Goal: Task Accomplishment & Management: Complete application form

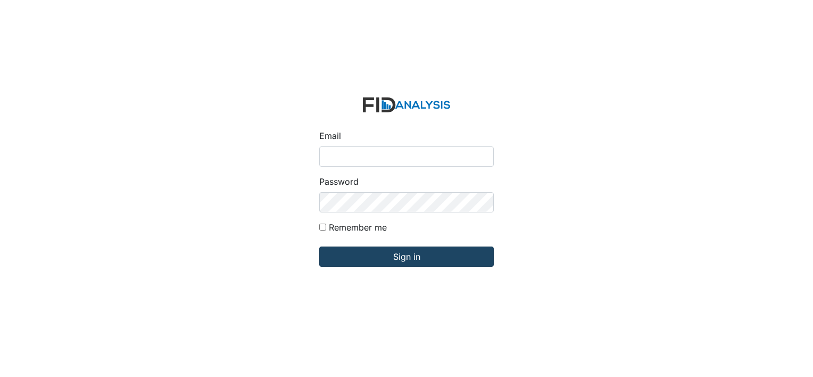
type input "[EMAIL_ADDRESS][DOMAIN_NAME]"
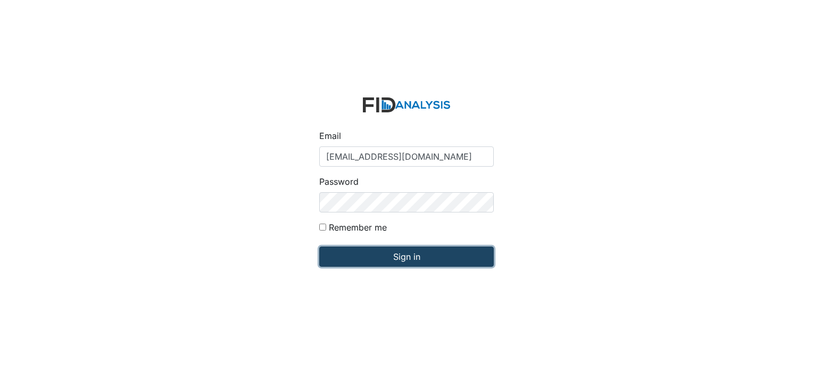
click at [368, 254] on input "Sign in" at bounding box center [406, 256] width 175 height 20
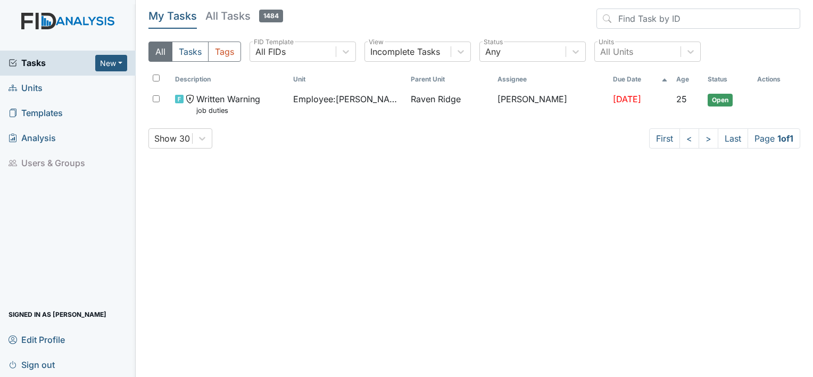
click at [94, 51] on div "Tasks New Form Inspection Document Bundle" at bounding box center [68, 63] width 136 height 25
click at [105, 57] on button "New" at bounding box center [111, 63] width 32 height 17
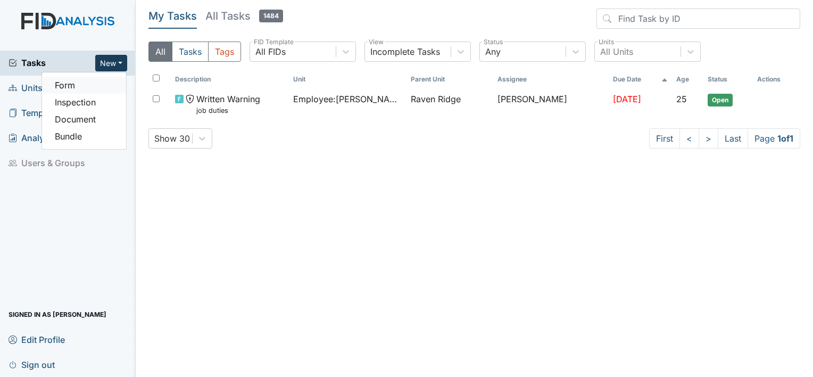
click at [104, 81] on link "Form" at bounding box center [84, 85] width 84 height 17
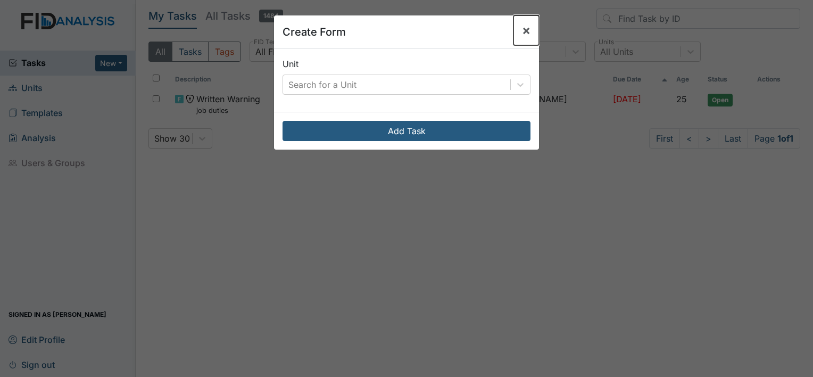
click at [521, 38] on button "×" at bounding box center [527, 30] width 26 height 30
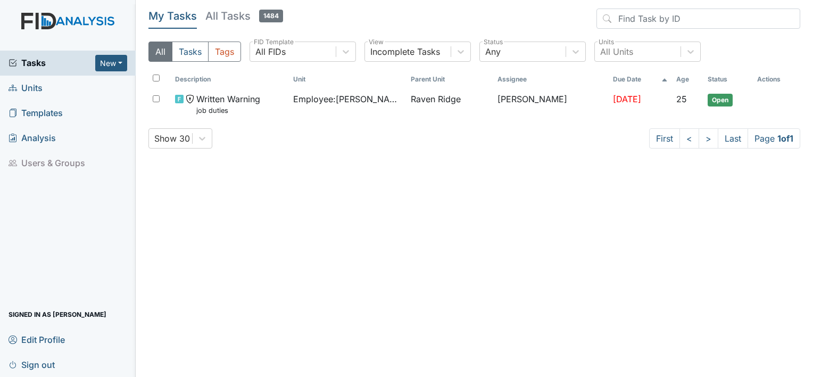
click at [101, 90] on link "Units" at bounding box center [68, 88] width 136 height 25
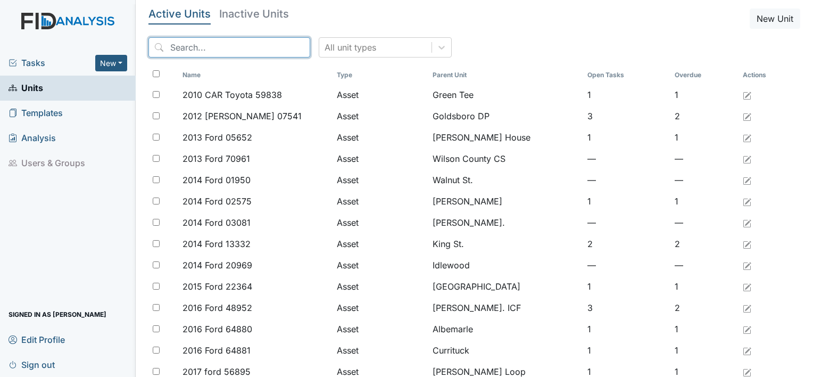
click at [200, 47] on input "search" at bounding box center [230, 47] width 162 height 20
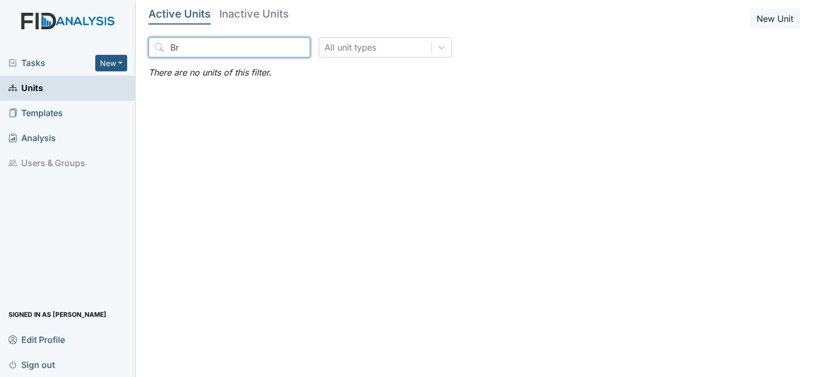
type input "B"
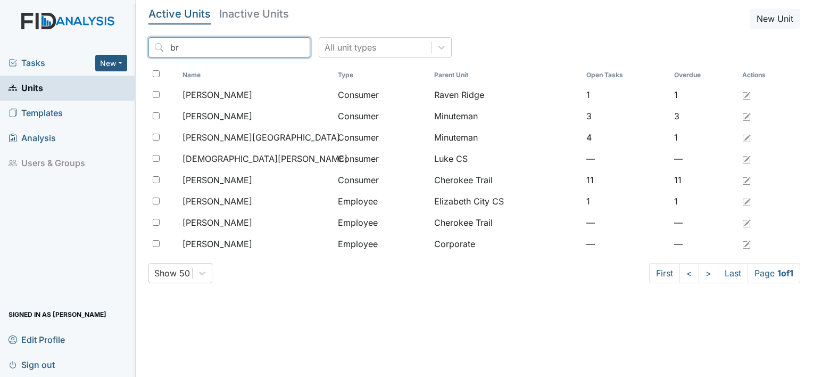
type input "b"
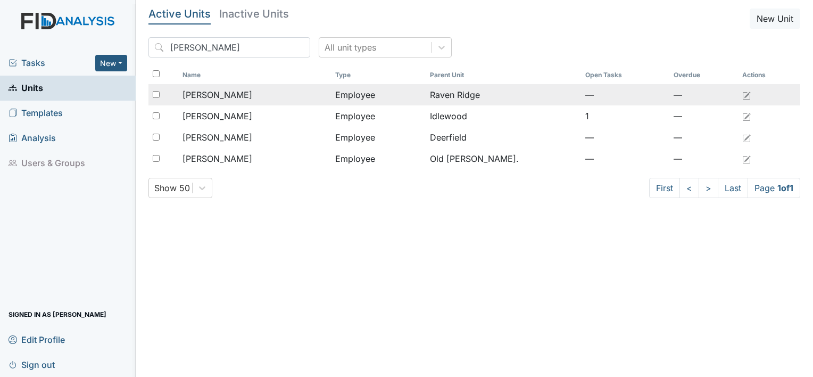
click at [204, 97] on span "Harvey, Brian" at bounding box center [218, 94] width 70 height 13
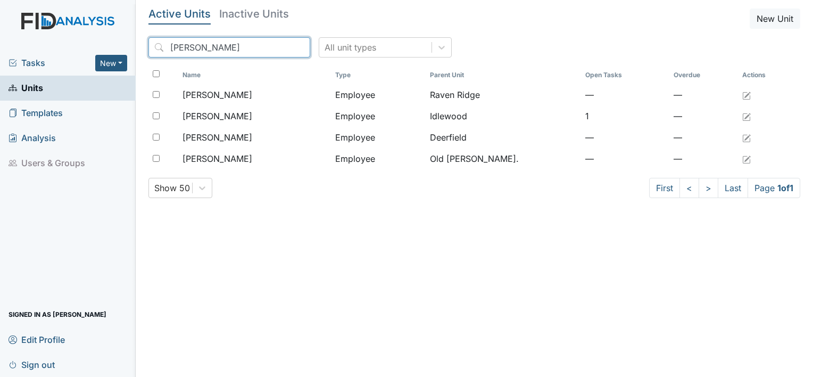
click at [206, 51] on input "harve" at bounding box center [230, 47] width 162 height 20
type input "h"
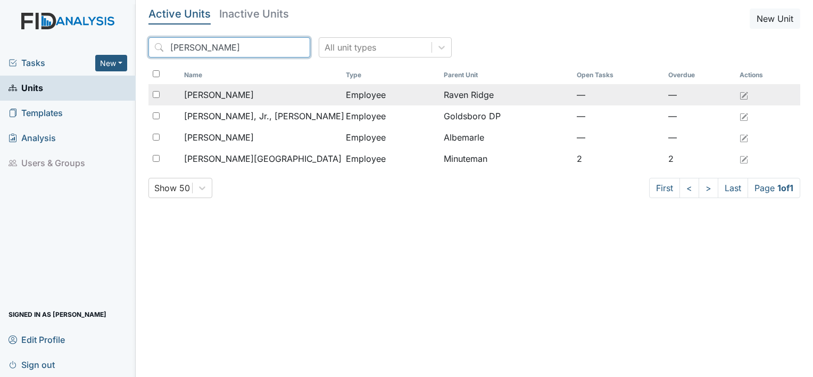
type input "evans"
click at [223, 99] on span "Clark-Evans , Markita" at bounding box center [219, 94] width 70 height 13
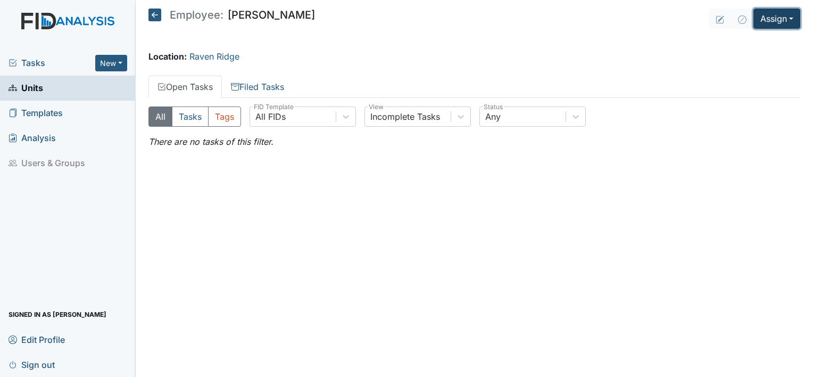
click at [776, 17] on button "Assign" at bounding box center [777, 19] width 47 height 20
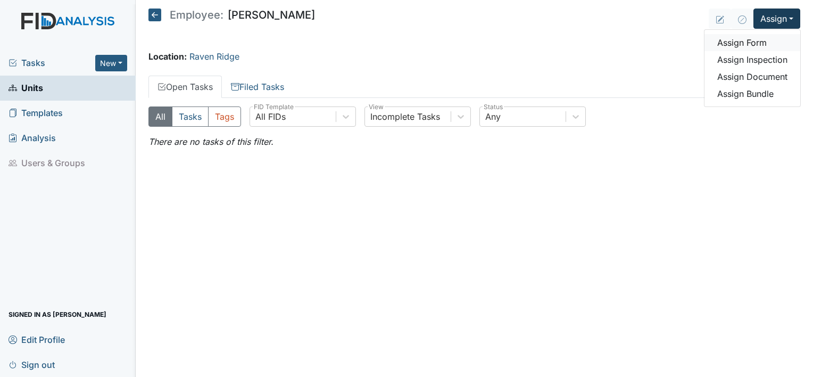
click at [750, 45] on link "Assign Form" at bounding box center [753, 42] width 96 height 17
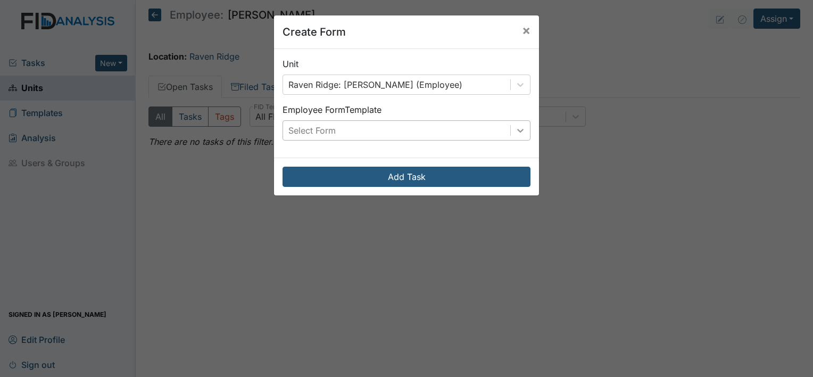
click at [516, 129] on icon at bounding box center [520, 130] width 11 height 11
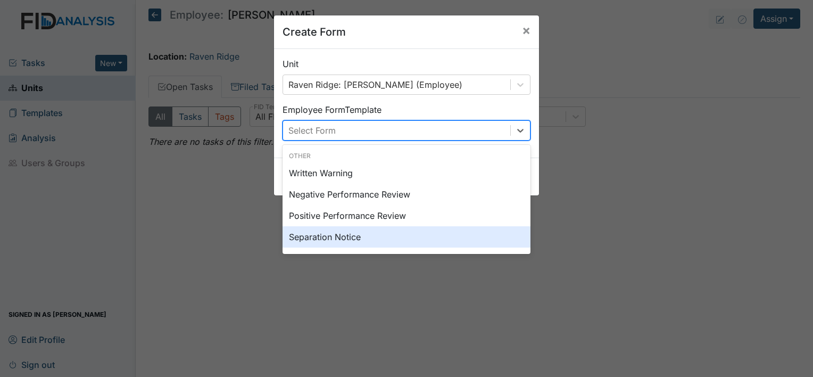
click at [361, 236] on div "Separation Notice" at bounding box center [407, 236] width 248 height 21
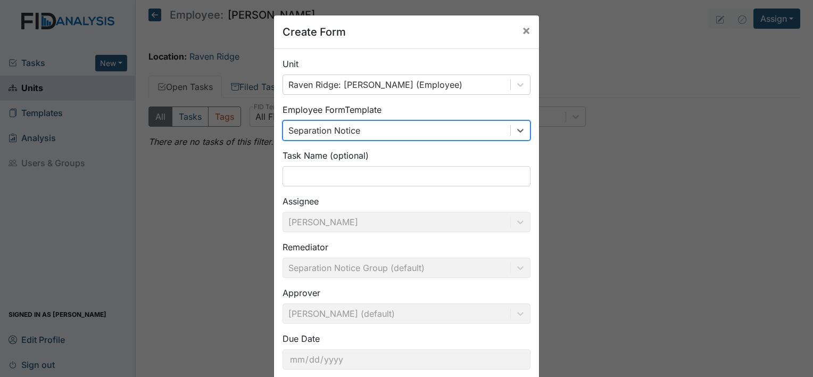
scroll to position [62, 0]
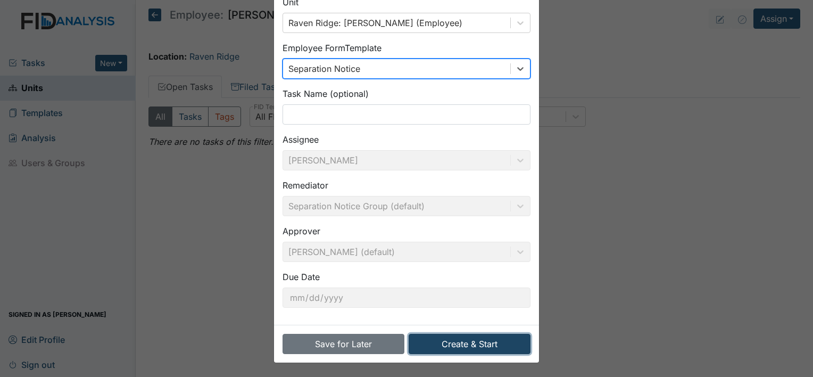
click at [496, 351] on button "Create & Start" at bounding box center [470, 344] width 122 height 20
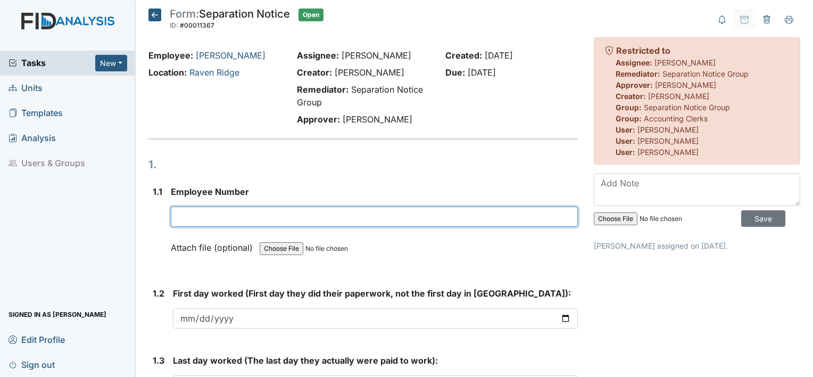
click at [368, 218] on input "text" at bounding box center [374, 217] width 407 height 20
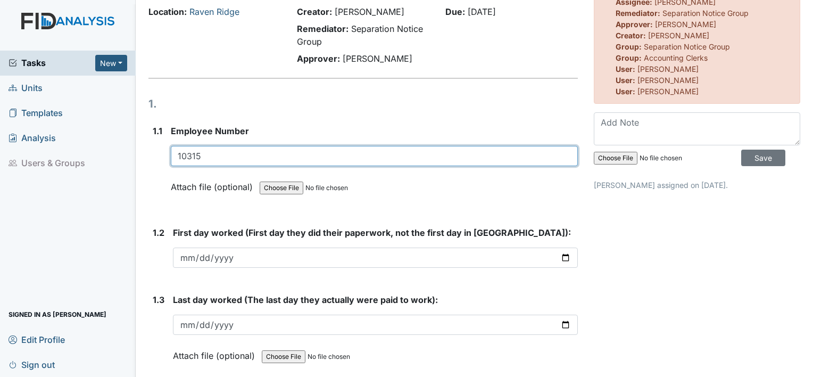
scroll to position [64, 0]
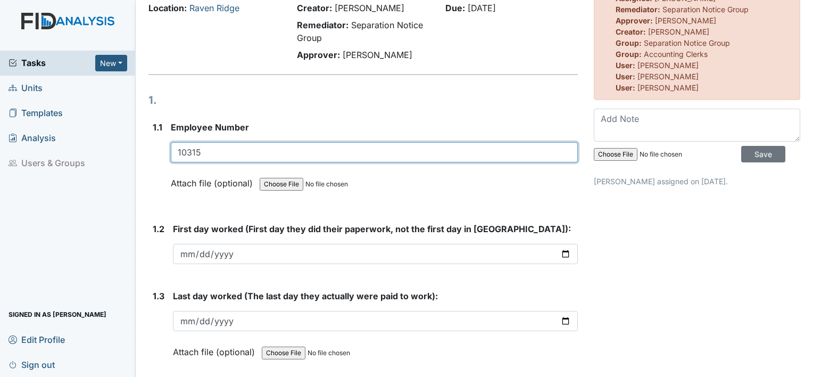
type input "10315"
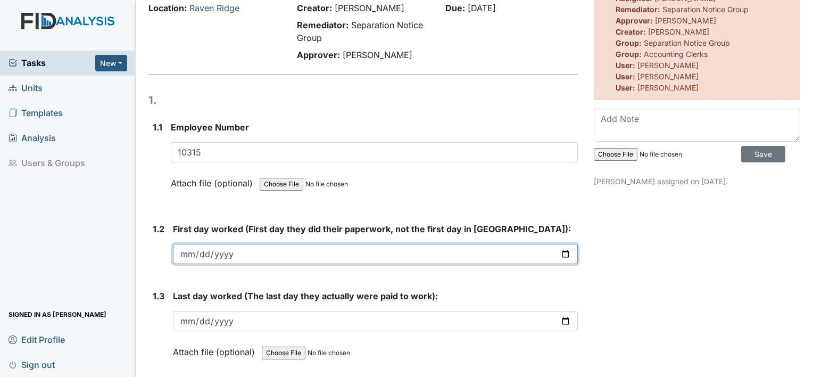
click at [558, 252] on input "date" at bounding box center [375, 254] width 405 height 20
type input "2025-08-20"
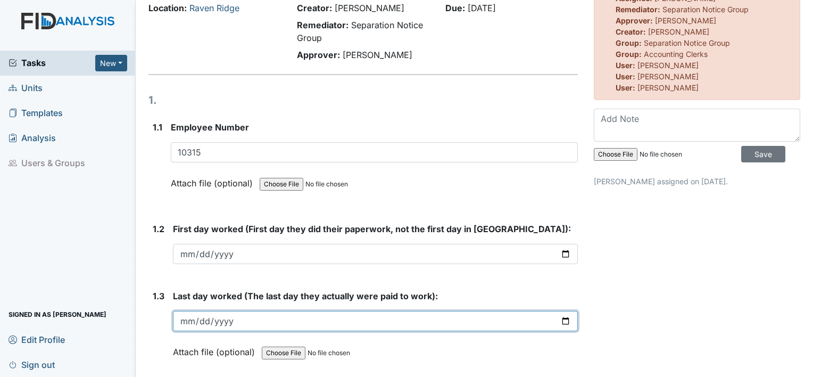
click at [563, 322] on input "date" at bounding box center [375, 321] width 405 height 20
type input "2025-09-13"
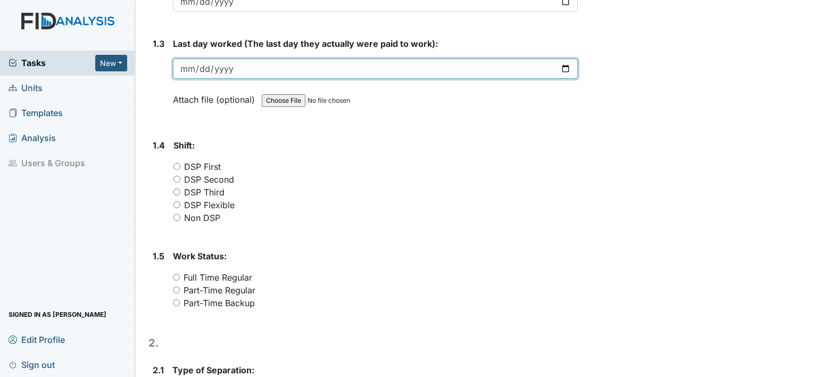
scroll to position [319, 0]
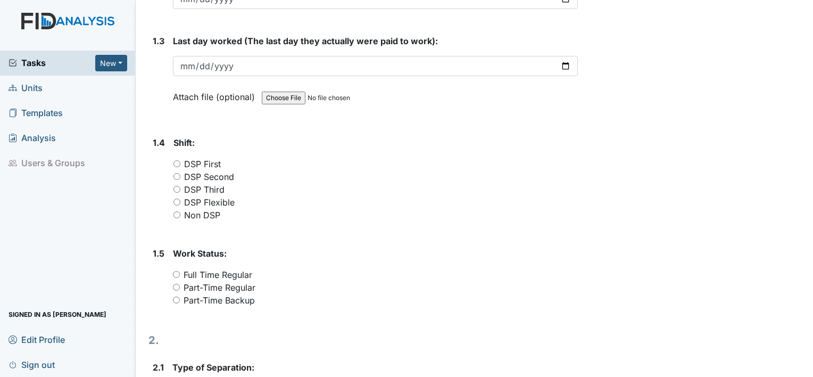
click at [176, 202] on input "DSP Flexible" at bounding box center [177, 202] width 7 height 7
radio input "true"
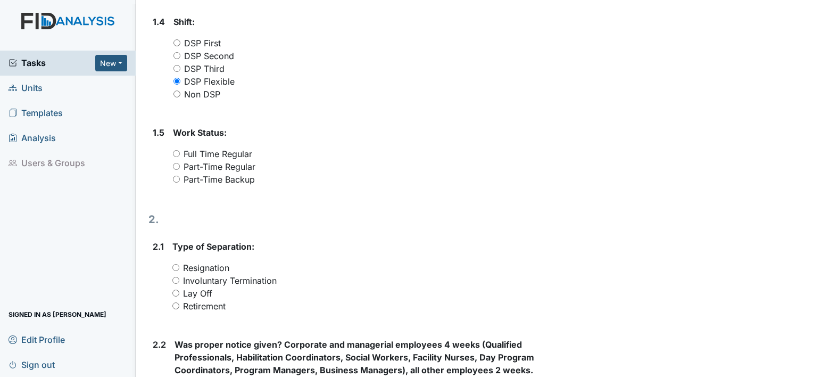
scroll to position [448, 0]
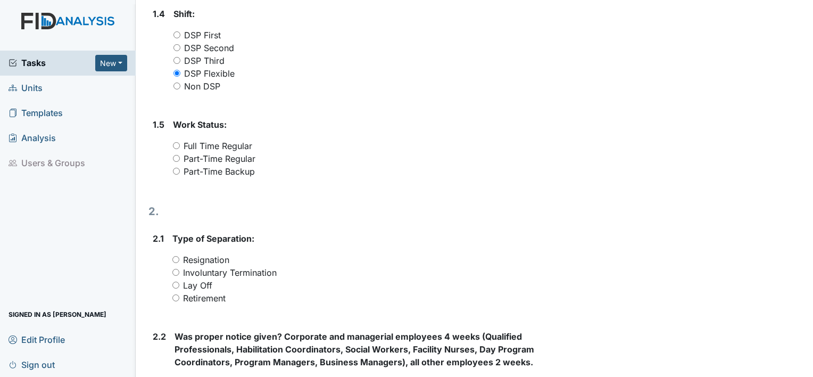
click at [175, 171] on input "Part-Time Backup" at bounding box center [176, 171] width 7 height 7
radio input "true"
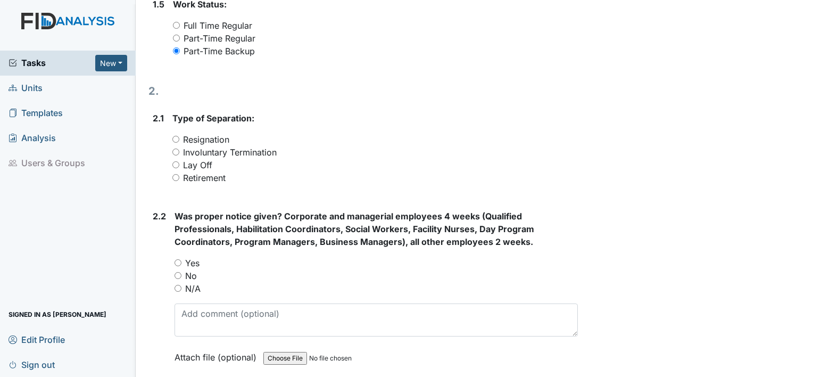
scroll to position [572, 0]
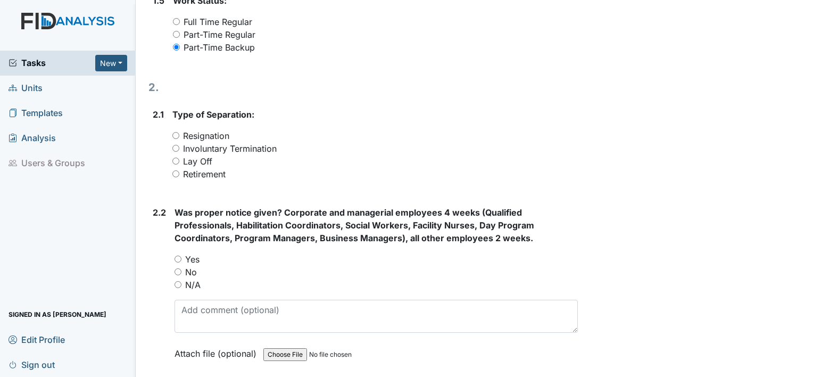
drag, startPoint x: 175, startPoint y: 171, endPoint x: 172, endPoint y: 132, distance: 39.5
click at [172, 132] on div "You must select one of the below options. Resignation Involuntary Termination L…" at bounding box center [375, 154] width 406 height 51
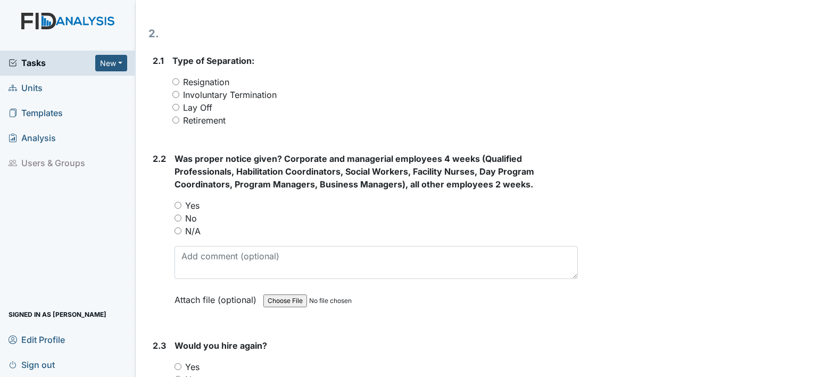
scroll to position [628, 0]
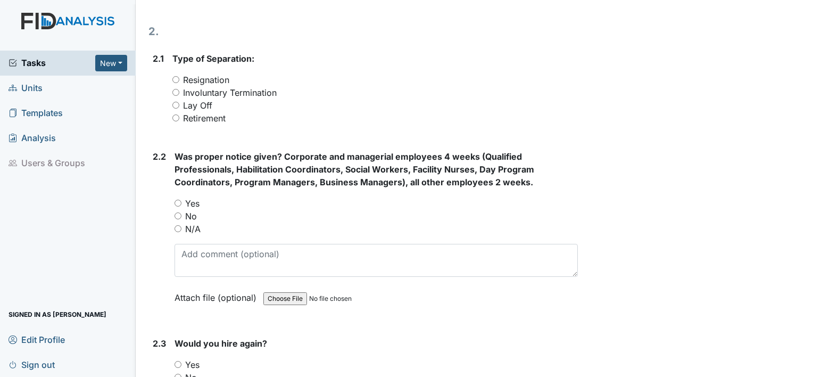
click at [177, 218] on input "No" at bounding box center [178, 215] width 7 height 7
radio input "true"
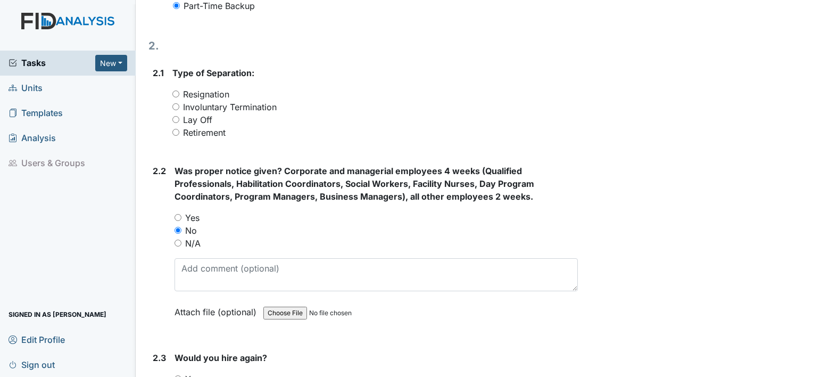
scroll to position [613, 0]
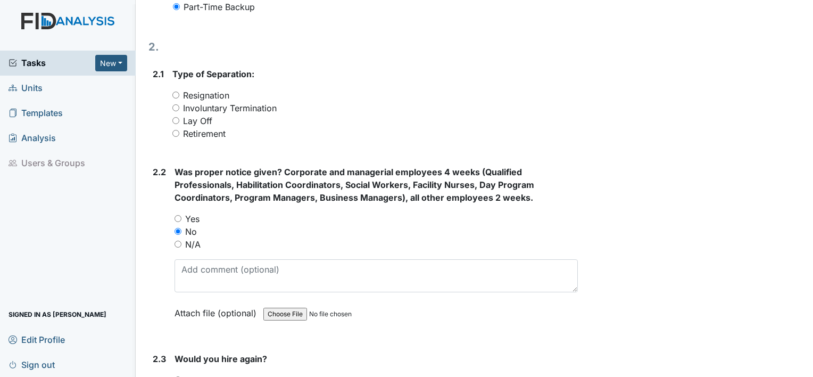
click at [174, 94] on input "Resignation" at bounding box center [175, 95] width 7 height 7
radio input "true"
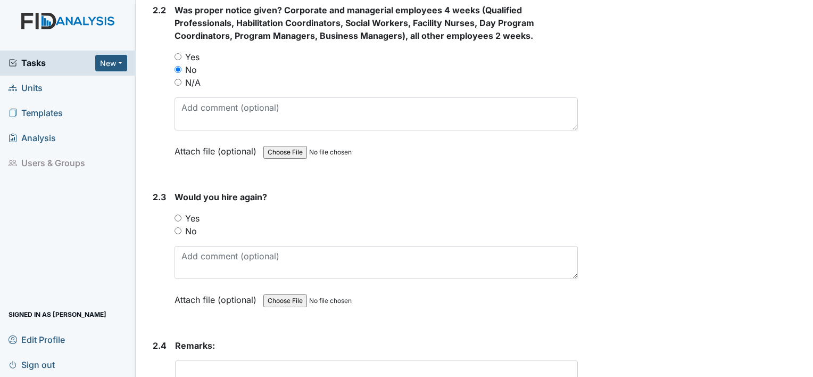
scroll to position [779, 0]
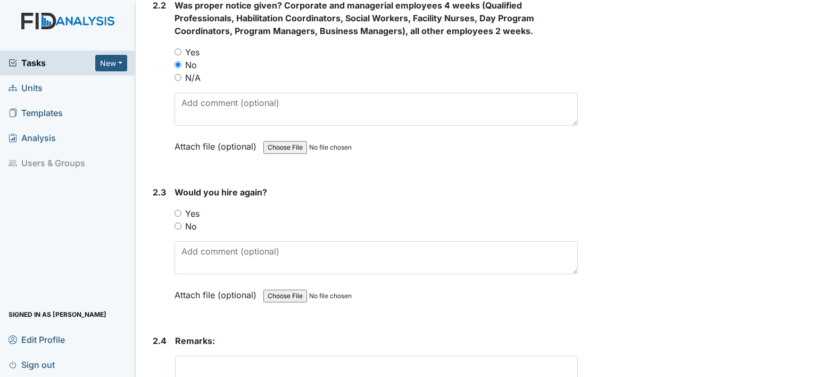
click at [177, 225] on input "No" at bounding box center [178, 226] width 7 height 7
radio input "true"
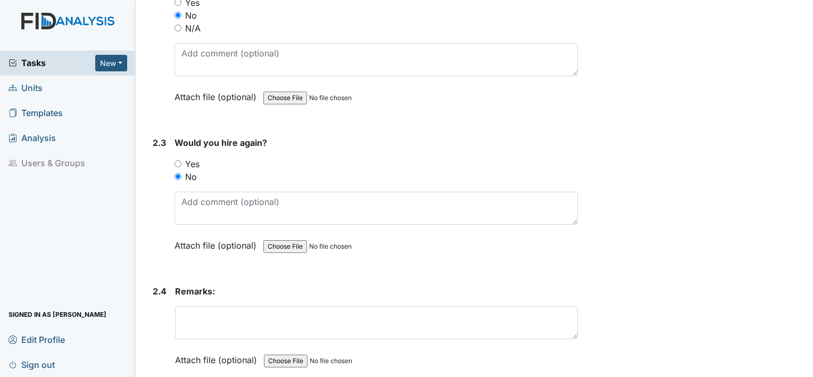
scroll to position [877, 0]
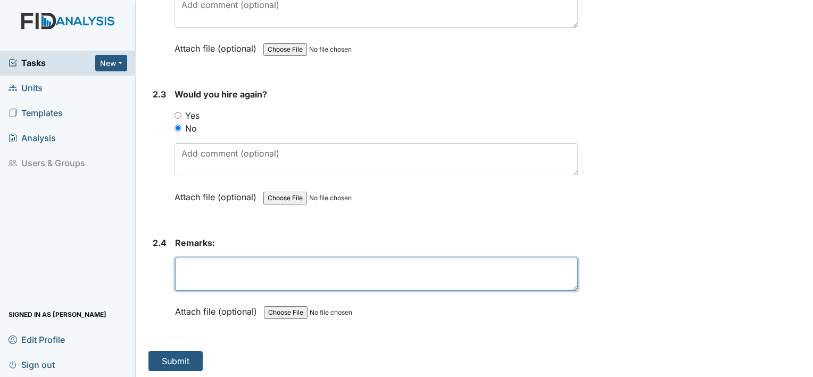
click at [200, 273] on textarea at bounding box center [376, 274] width 403 height 33
type textarea "he said the job was not a good fit for him"
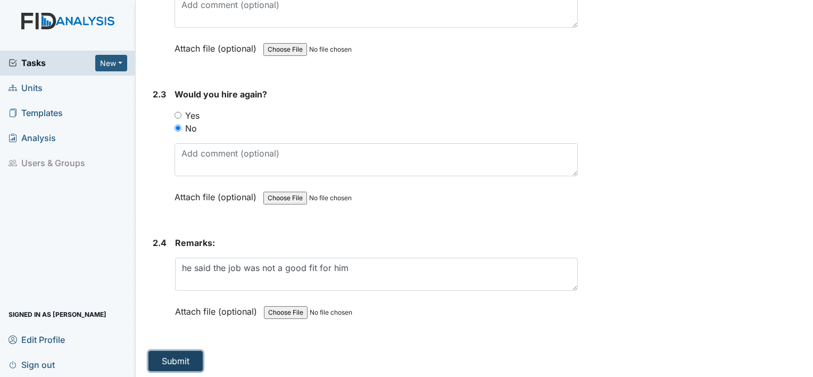
click at [177, 361] on button "Submit" at bounding box center [176, 361] width 54 height 20
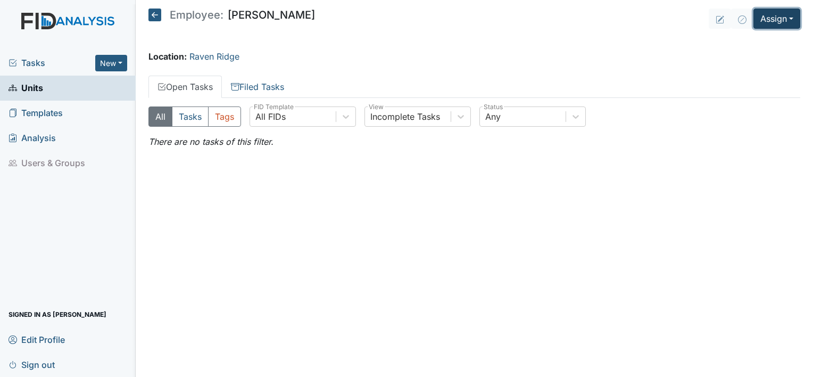
click at [771, 20] on button "Assign" at bounding box center [777, 19] width 47 height 20
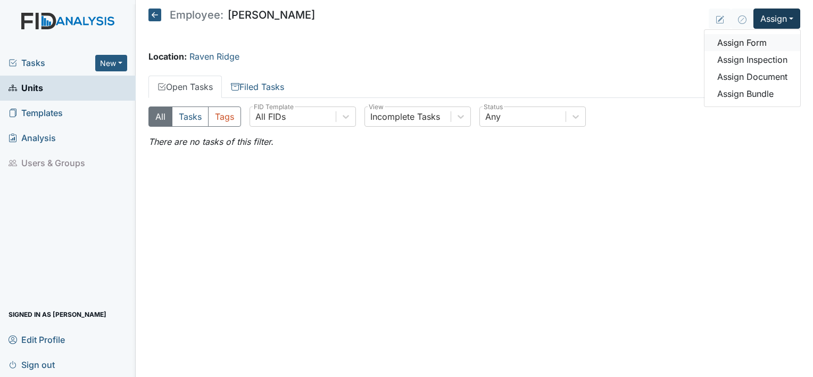
click at [764, 43] on link "Assign Form" at bounding box center [753, 42] width 96 height 17
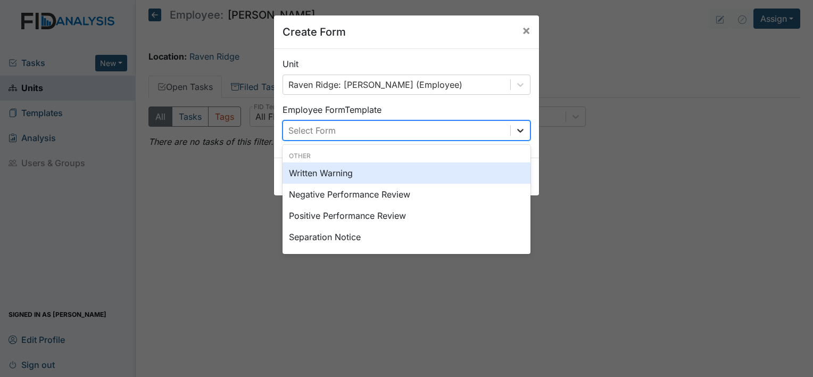
click at [522, 128] on icon at bounding box center [520, 130] width 11 height 11
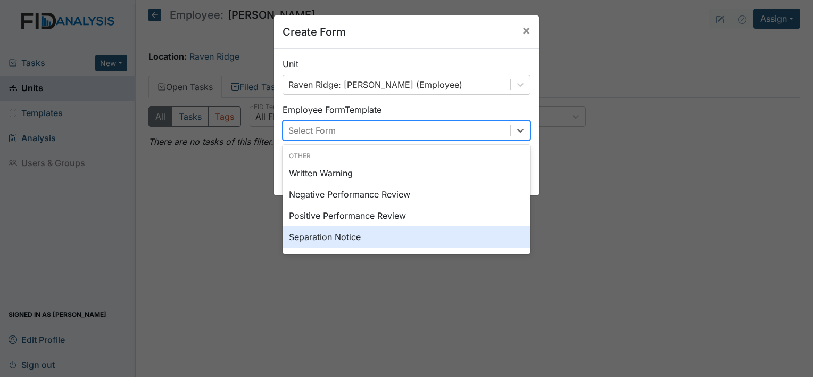
click at [464, 227] on div "Separation Notice" at bounding box center [407, 236] width 248 height 21
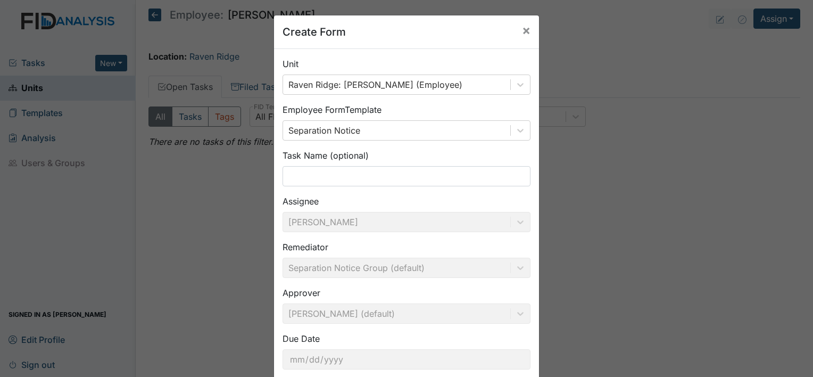
click at [559, 206] on div "Create Form × Unit Raven Ridge: Clark-Evans , Markita (Employee) Employee Form …" at bounding box center [406, 188] width 813 height 377
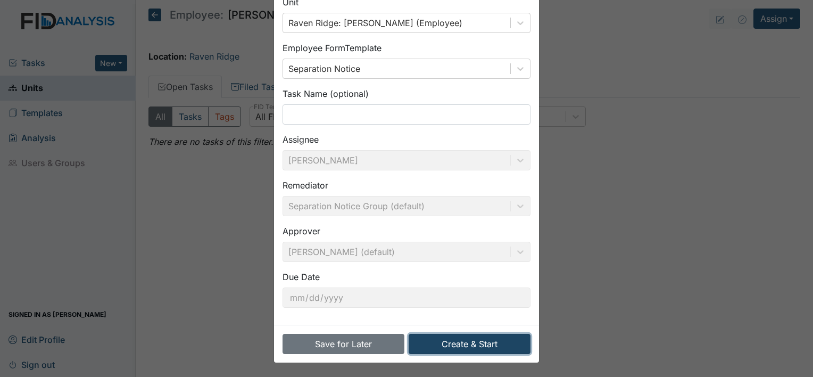
click at [487, 343] on button "Create & Start" at bounding box center [470, 344] width 122 height 20
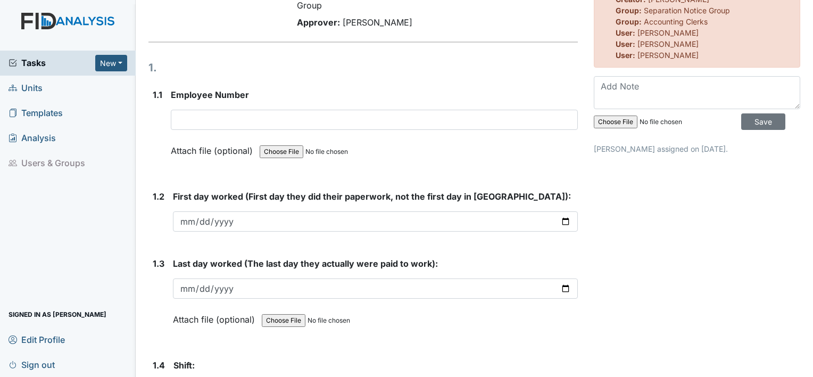
scroll to position [102, 0]
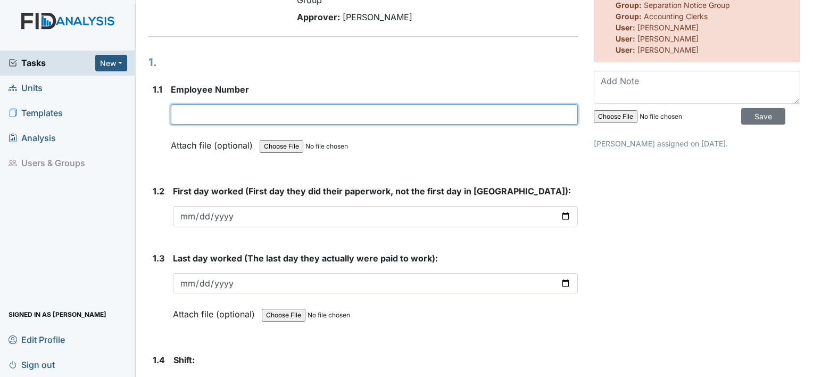
click at [238, 117] on input "text" at bounding box center [374, 114] width 407 height 20
type input "10239"
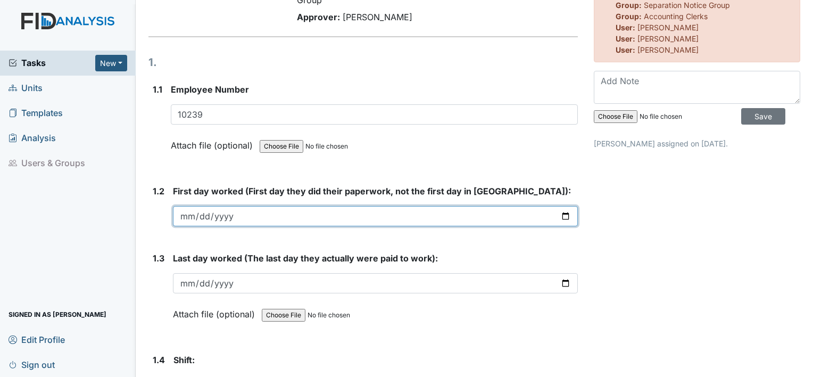
click at [207, 217] on input "date" at bounding box center [375, 216] width 405 height 20
click at [559, 216] on input "date" at bounding box center [375, 216] width 405 height 20
type input "2025-05-12"
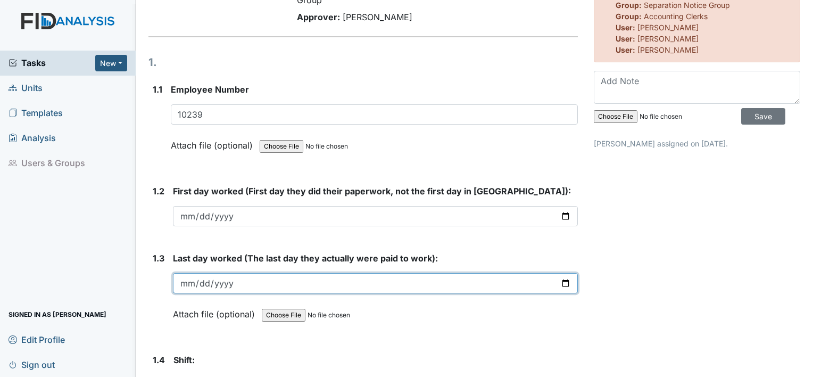
click at [557, 282] on input "date" at bounding box center [375, 283] width 405 height 20
type input "2025-07-20"
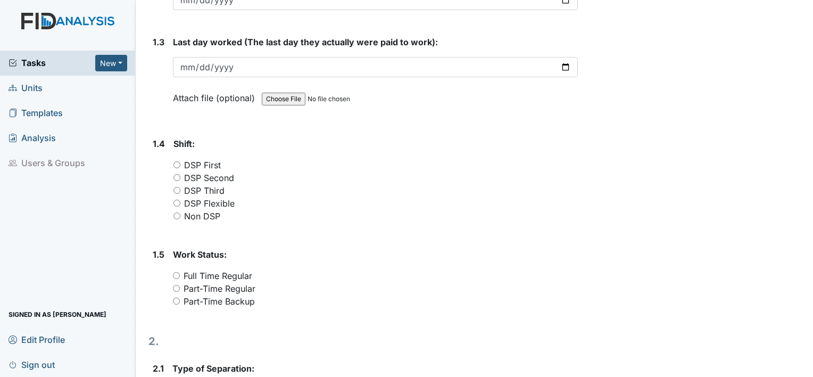
scroll to position [331, 0]
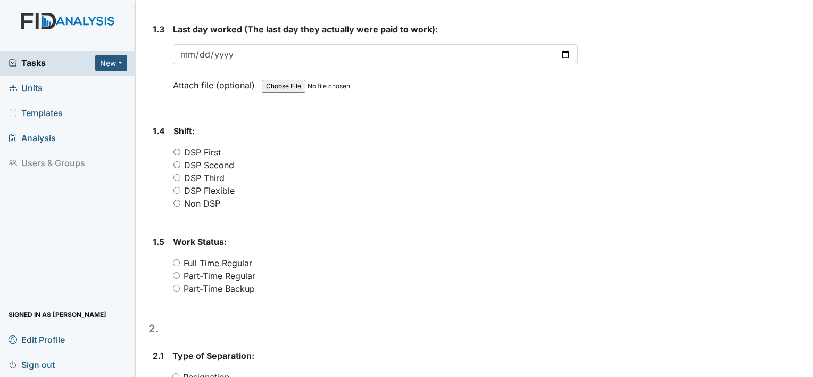
click at [176, 187] on input "DSP Flexible" at bounding box center [177, 190] width 7 height 7
radio input "true"
click at [175, 285] on input "Part-Time Backup" at bounding box center [176, 288] width 7 height 7
radio input "true"
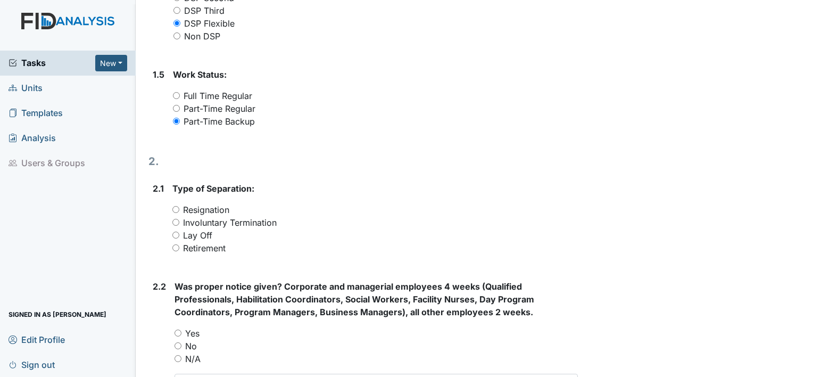
scroll to position [498, 0]
click at [177, 206] on input "Resignation" at bounding box center [175, 209] width 7 height 7
radio input "true"
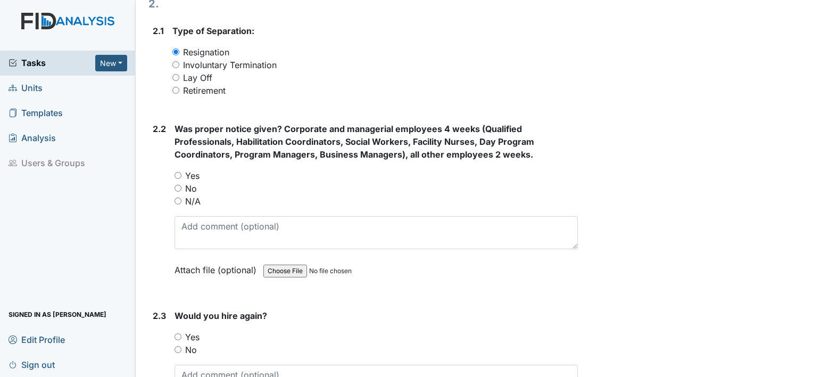
scroll to position [663, 0]
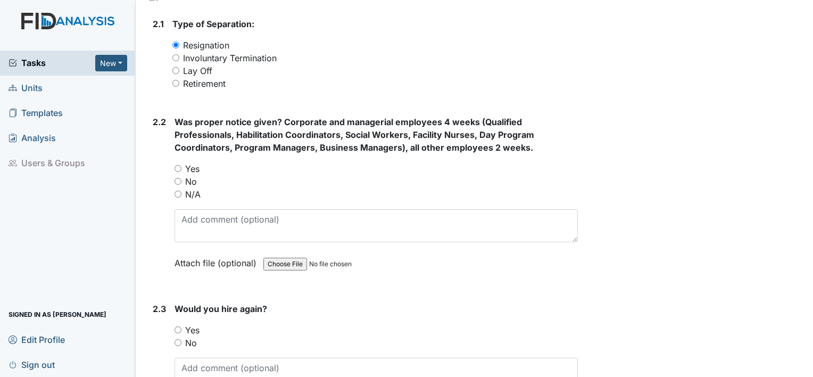
click at [175, 181] on input "No" at bounding box center [178, 181] width 7 height 7
radio input "true"
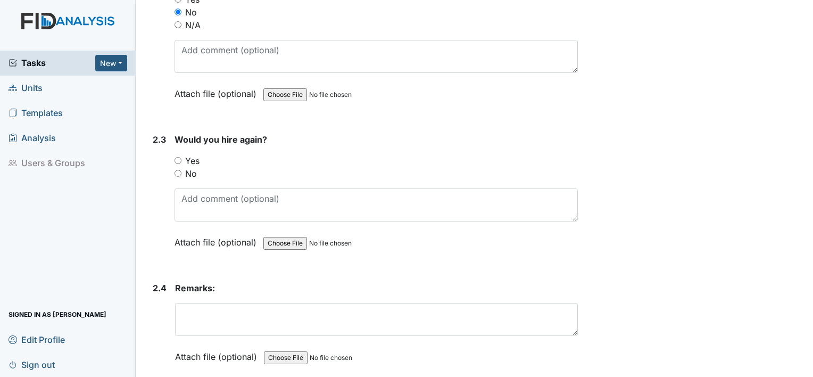
scroll to position [833, 0]
click at [179, 169] on input "No" at bounding box center [178, 172] width 7 height 7
radio input "true"
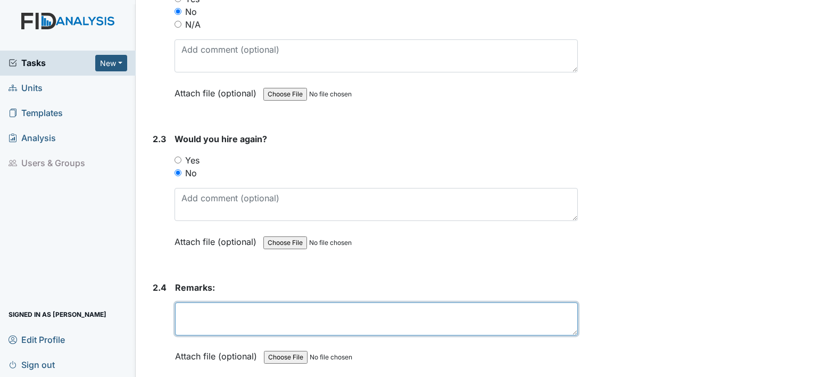
click at [225, 313] on textarea at bounding box center [376, 318] width 403 height 33
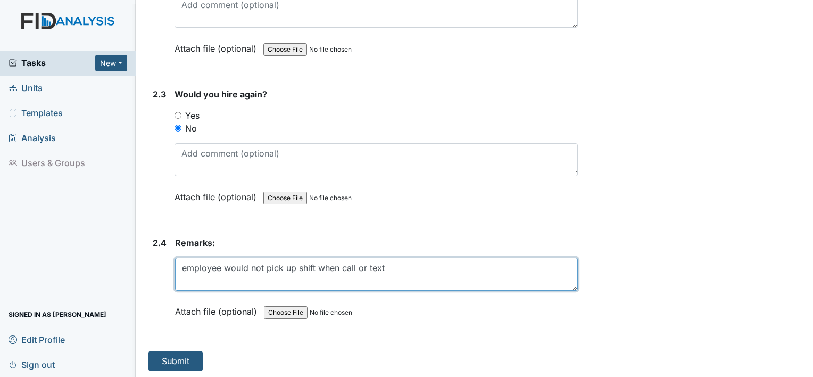
click at [315, 268] on textarea "employee would not pick up shift when call or text" at bounding box center [376, 274] width 403 height 33
type textarea "employee would not pick up shifts when call or text"
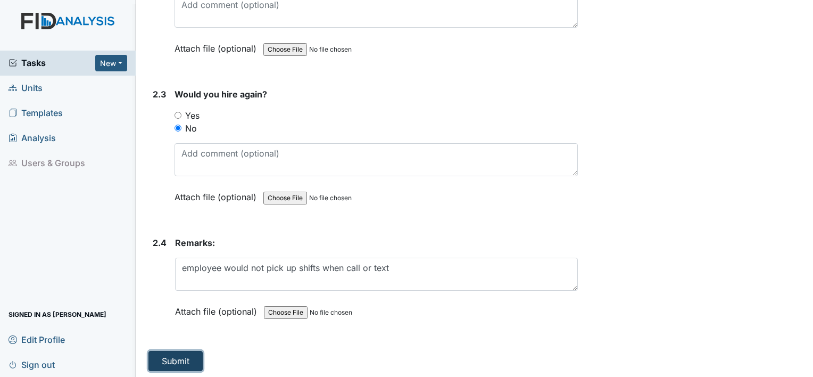
click at [196, 355] on button "Submit" at bounding box center [176, 361] width 54 height 20
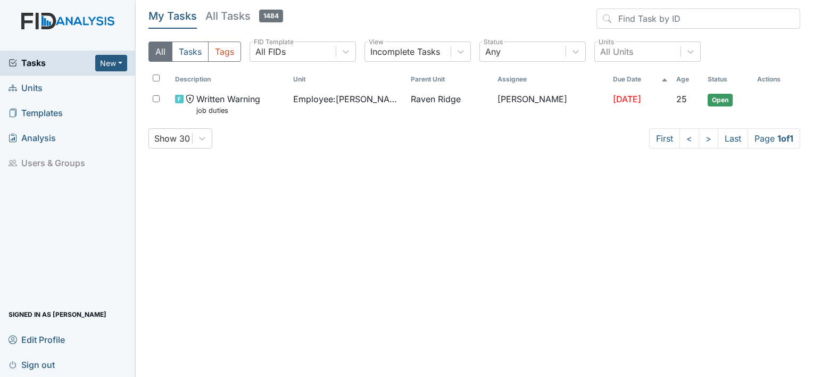
click at [41, 87] on span "Units" at bounding box center [26, 88] width 34 height 17
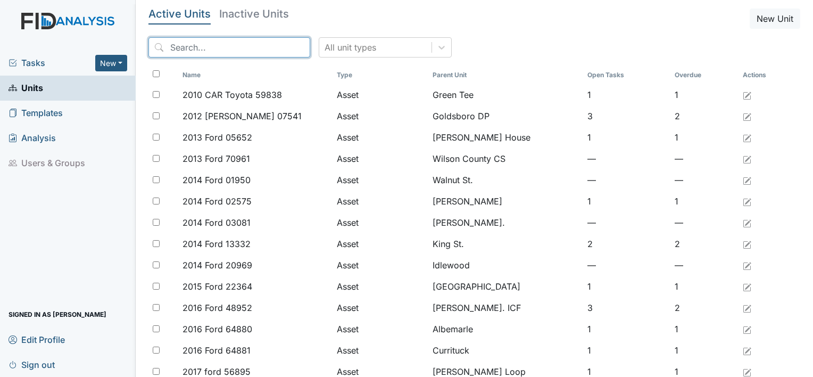
click at [248, 49] on input "search" at bounding box center [230, 47] width 162 height 20
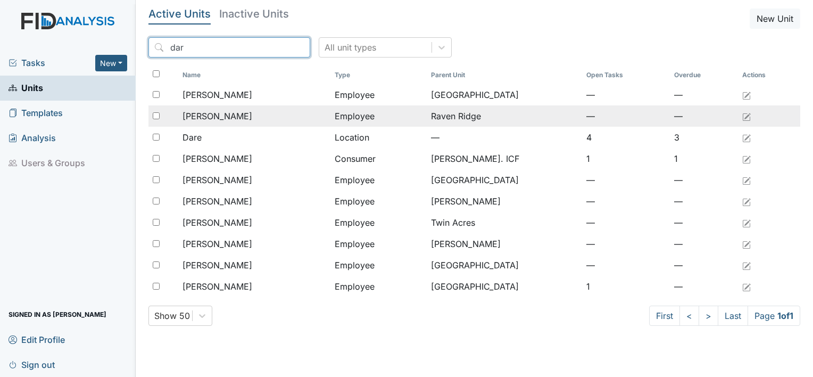
type input "dar"
click at [241, 109] on td "[PERSON_NAME]" at bounding box center [254, 115] width 152 height 21
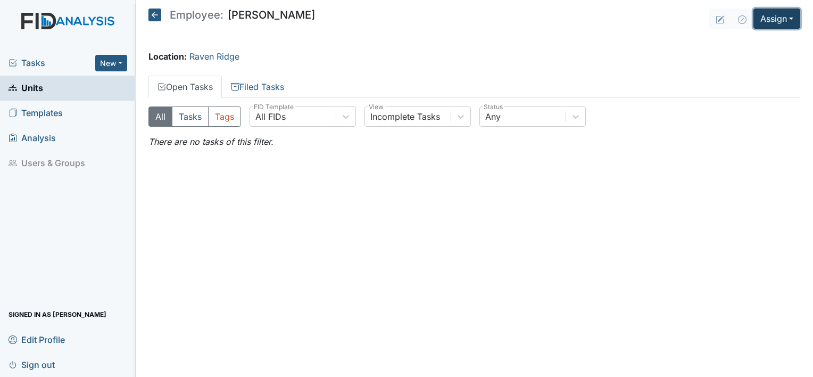
click at [772, 22] on button "Assign" at bounding box center [777, 19] width 47 height 20
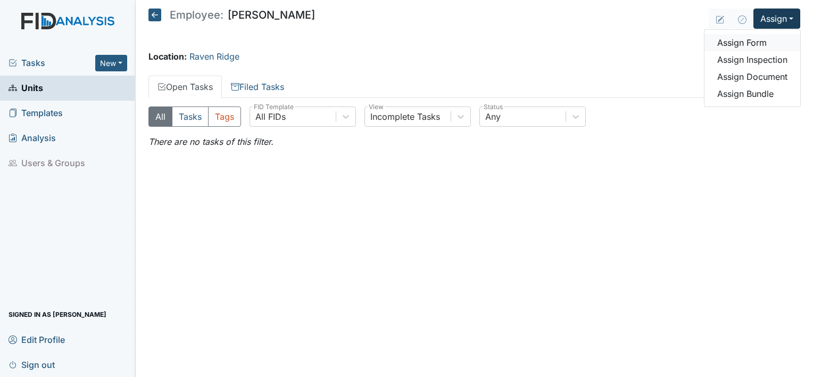
click at [760, 45] on link "Assign Form" at bounding box center [753, 42] width 96 height 17
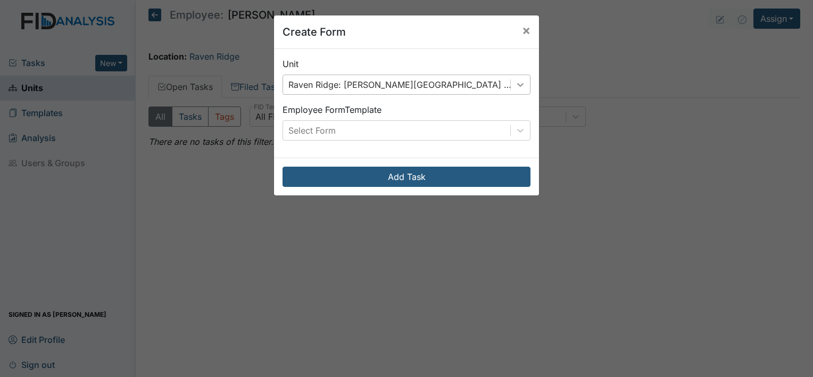
click at [520, 89] on icon at bounding box center [520, 84] width 11 height 11
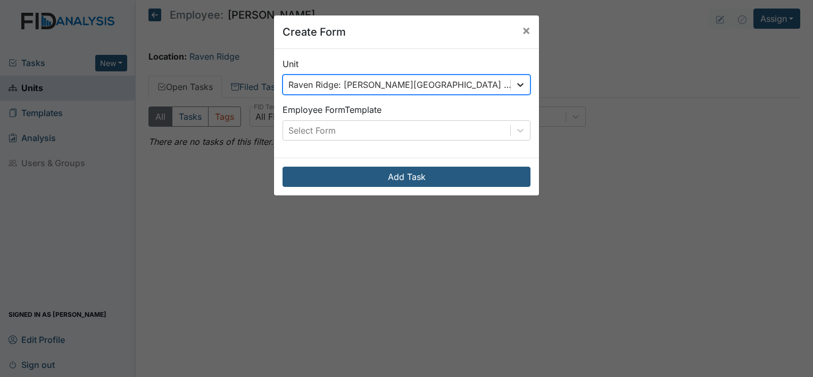
click at [520, 89] on icon at bounding box center [520, 84] width 11 height 11
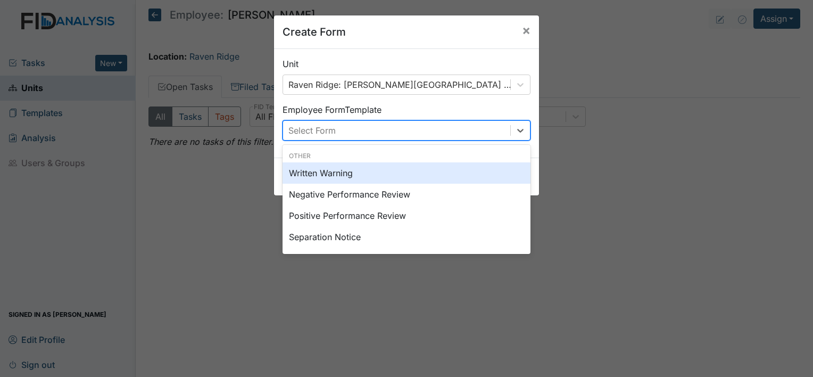
click at [468, 133] on div "Select Form" at bounding box center [396, 130] width 227 height 19
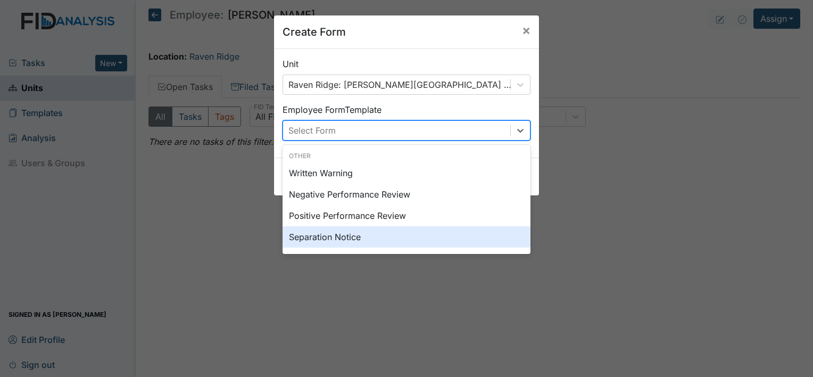
click at [439, 236] on div "Separation Notice" at bounding box center [407, 236] width 248 height 21
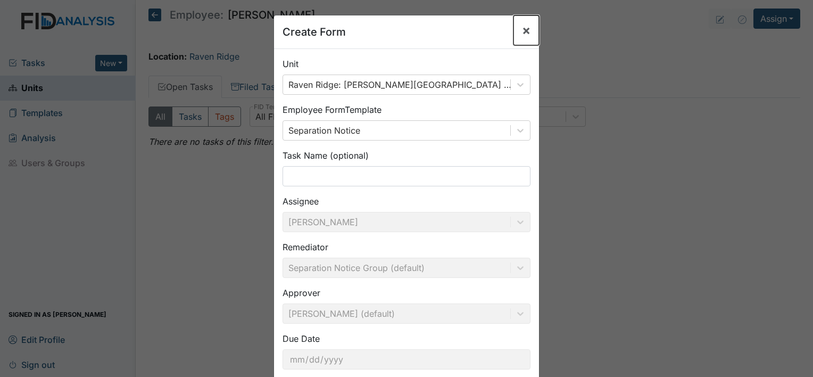
click at [524, 36] on span "×" at bounding box center [526, 29] width 9 height 15
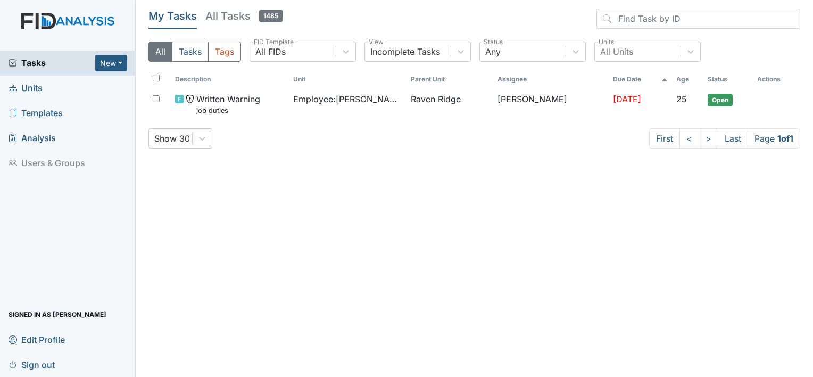
click at [74, 87] on link "Units" at bounding box center [68, 88] width 136 height 25
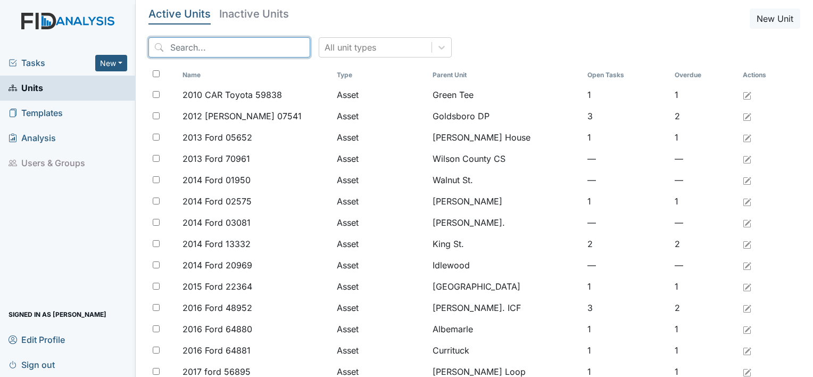
click at [192, 52] on input "search" at bounding box center [230, 47] width 162 height 20
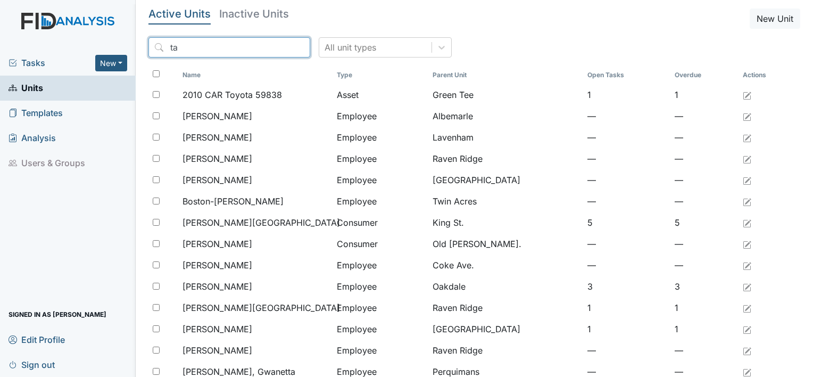
type input "t"
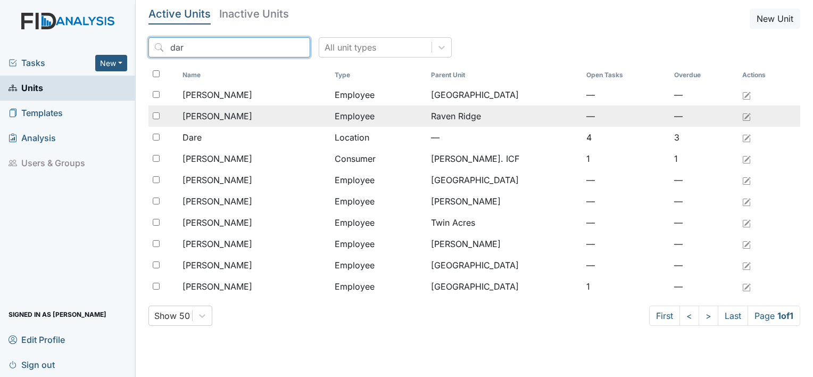
type input "dar"
click at [203, 115] on span "[PERSON_NAME]" at bounding box center [218, 116] width 70 height 13
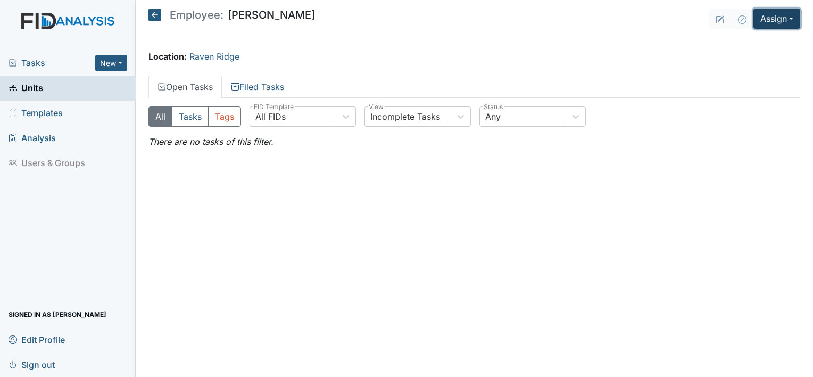
click at [779, 19] on button "Assign" at bounding box center [777, 19] width 47 height 20
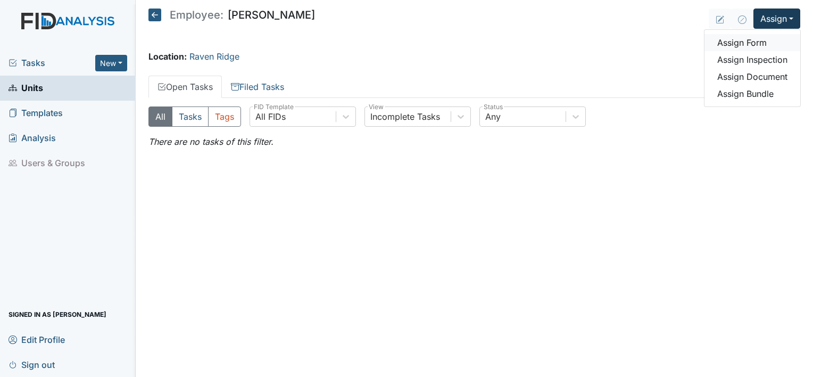
click at [762, 47] on link "Assign Form" at bounding box center [753, 42] width 96 height 17
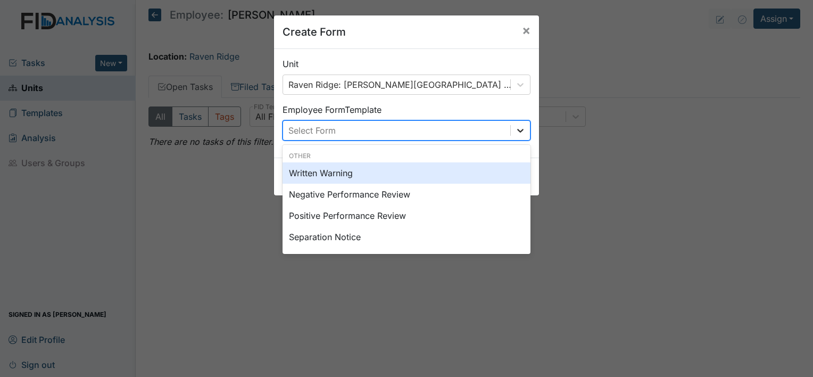
click at [511, 131] on div at bounding box center [520, 130] width 19 height 19
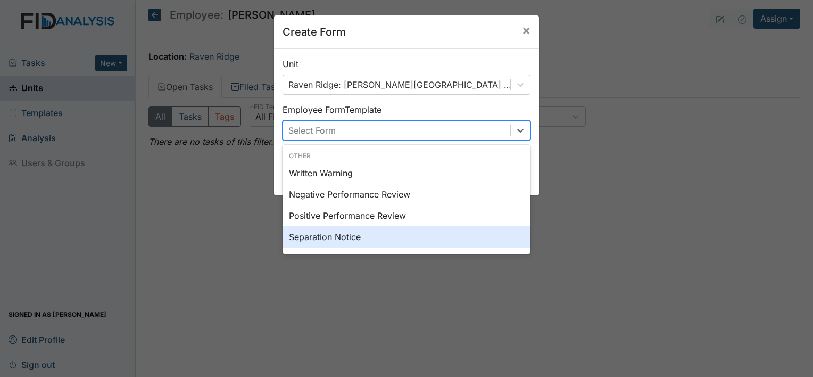
click at [475, 230] on div "Separation Notice" at bounding box center [407, 236] width 248 height 21
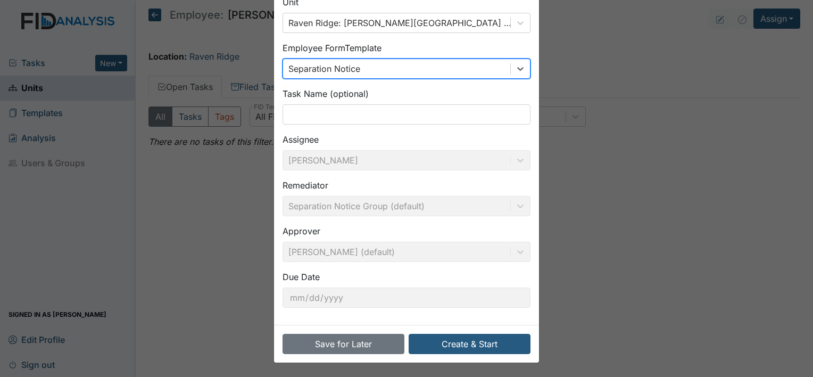
scroll to position [62, 0]
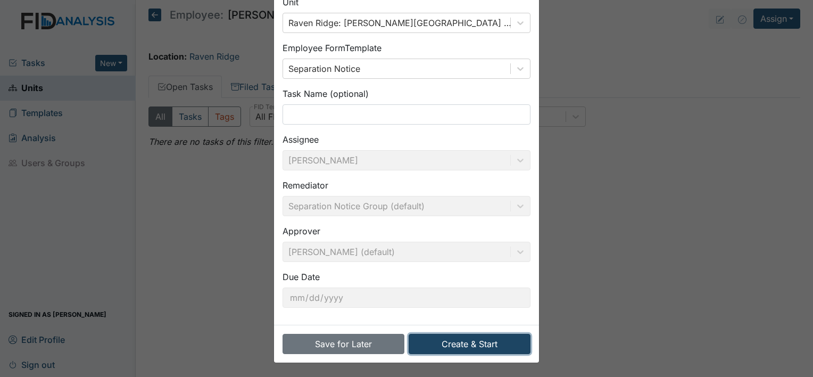
click at [474, 341] on button "Create & Start" at bounding box center [470, 344] width 122 height 20
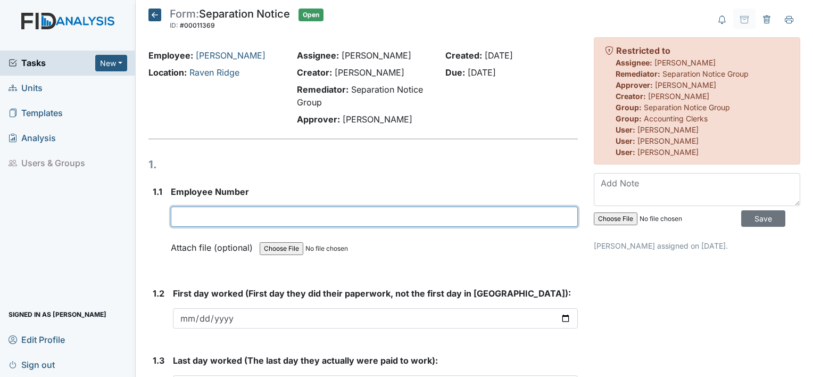
click at [223, 217] on input "text" at bounding box center [374, 217] width 407 height 20
type input "66020"
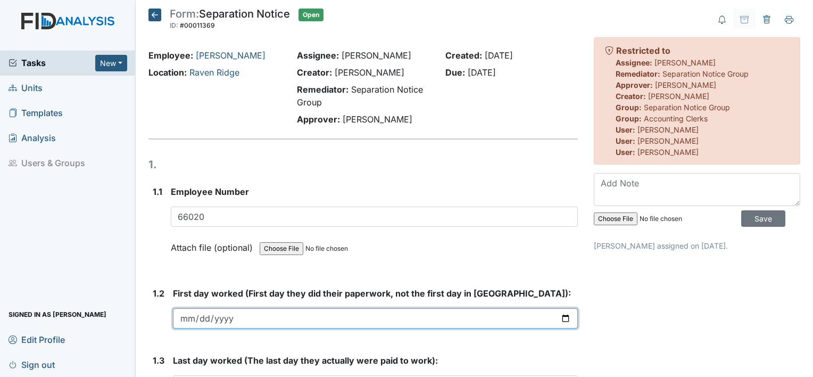
click at [212, 316] on input "date" at bounding box center [375, 318] width 405 height 20
click at [561, 323] on input "date" at bounding box center [375, 318] width 405 height 20
type input "2025-06-23"
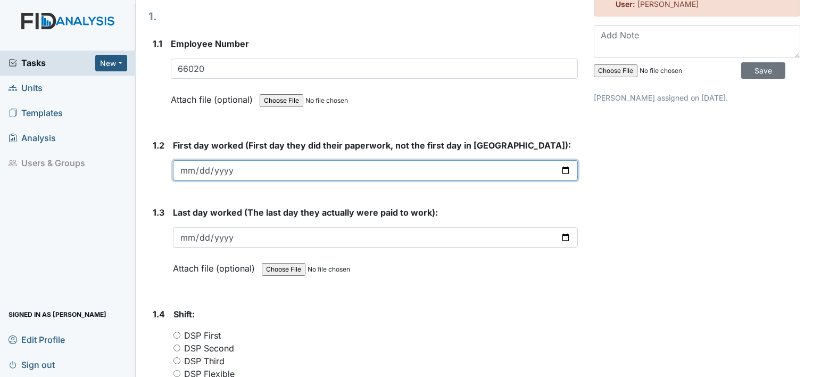
scroll to position [155, 0]
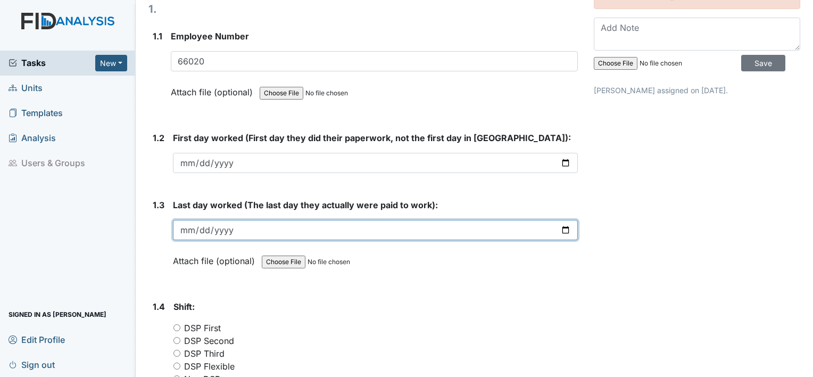
click at [557, 232] on input "date" at bounding box center [375, 230] width 405 height 20
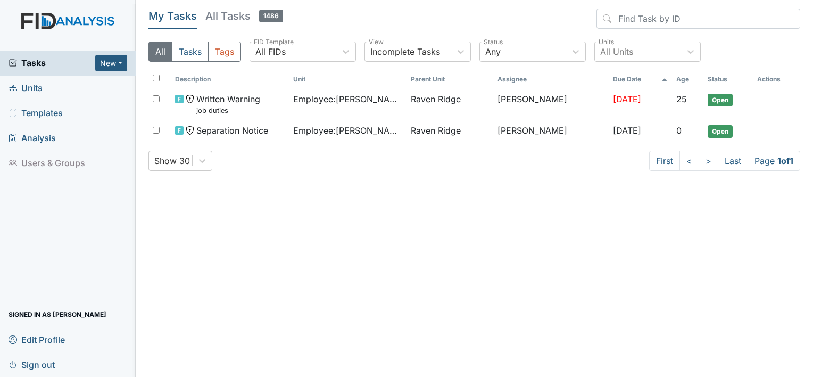
click at [95, 79] on link "Units" at bounding box center [68, 88] width 136 height 25
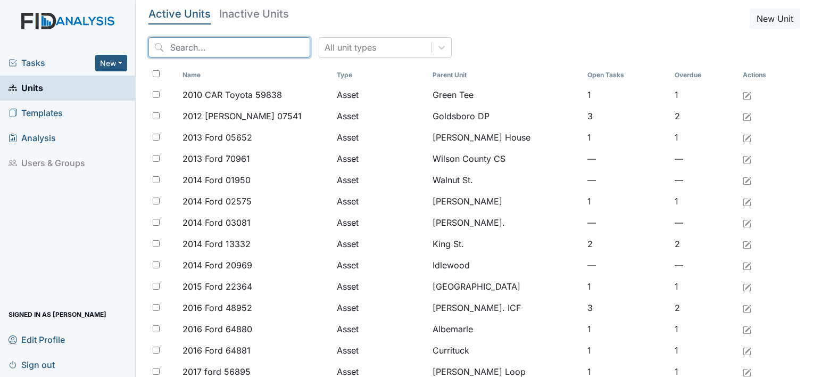
click at [248, 44] on input "search" at bounding box center [230, 47] width 162 height 20
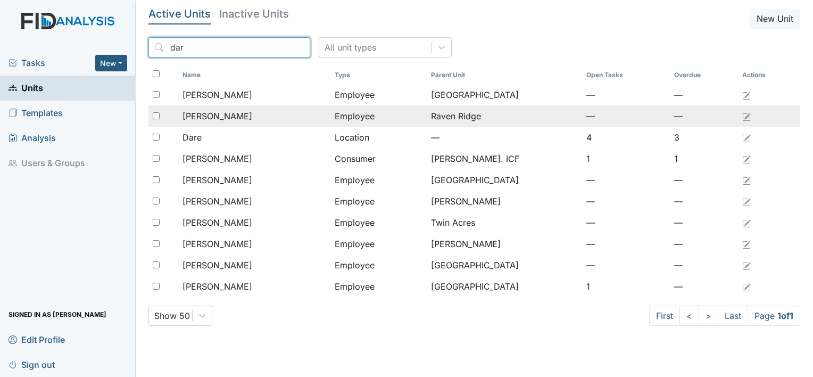
type input "dar"
click at [275, 112] on div "[PERSON_NAME]" at bounding box center [255, 116] width 144 height 13
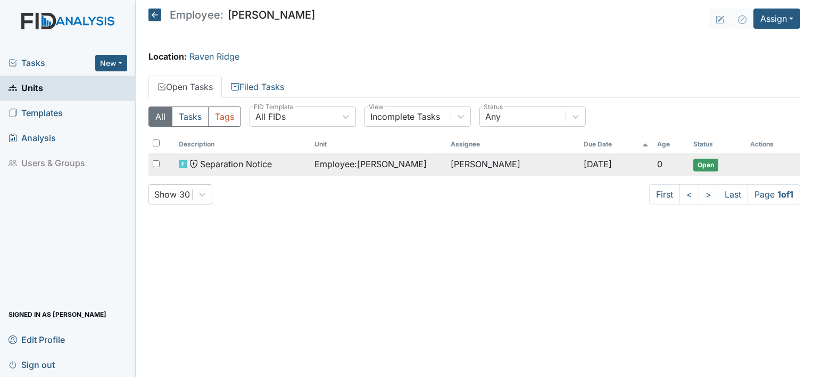
click at [706, 162] on span "Open" at bounding box center [706, 165] width 25 height 13
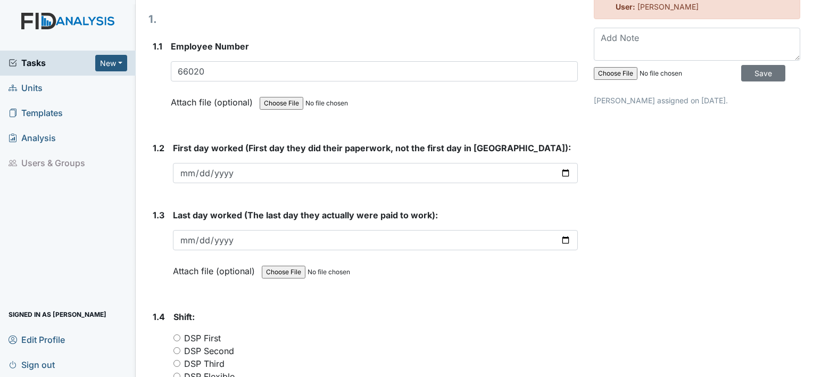
scroll to position [146, 0]
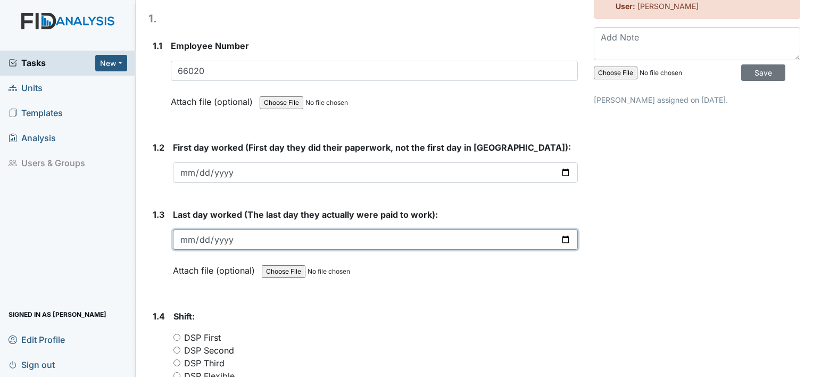
click at [560, 235] on input "date" at bounding box center [375, 239] width 405 height 20
type input "[DATE]"
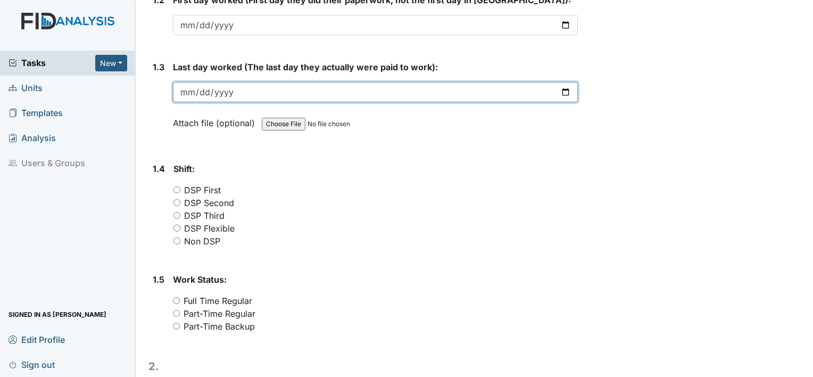
scroll to position [298, 0]
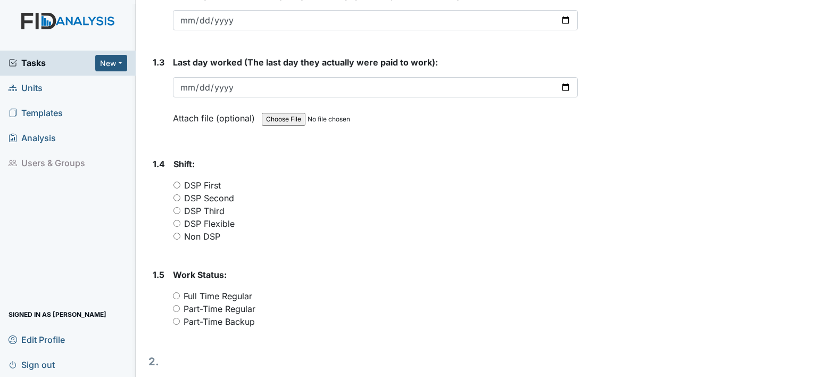
click at [177, 223] on input "DSP Flexible" at bounding box center [177, 223] width 7 height 7
radio input "true"
click at [177, 322] on input "Part-Time Backup" at bounding box center [176, 321] width 7 height 7
radio input "true"
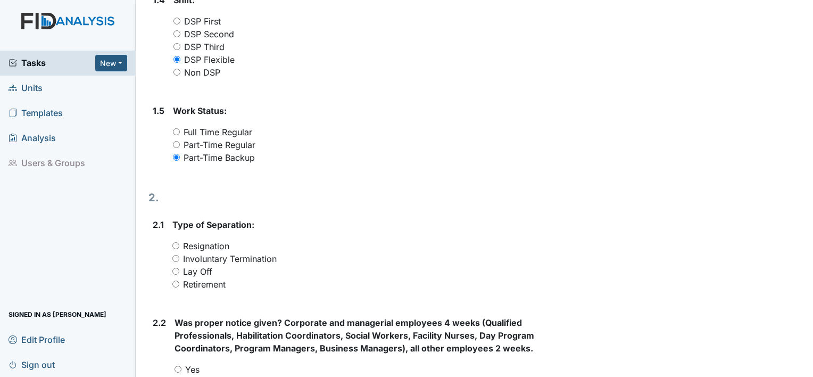
scroll to position [474, 0]
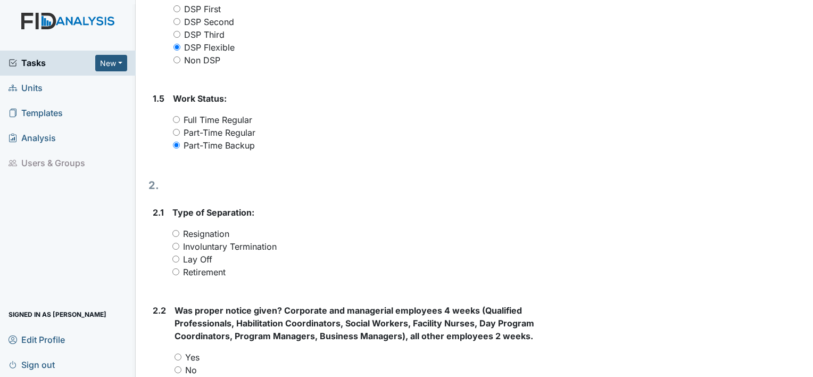
click at [177, 232] on input "Resignation" at bounding box center [175, 233] width 7 height 7
radio input "true"
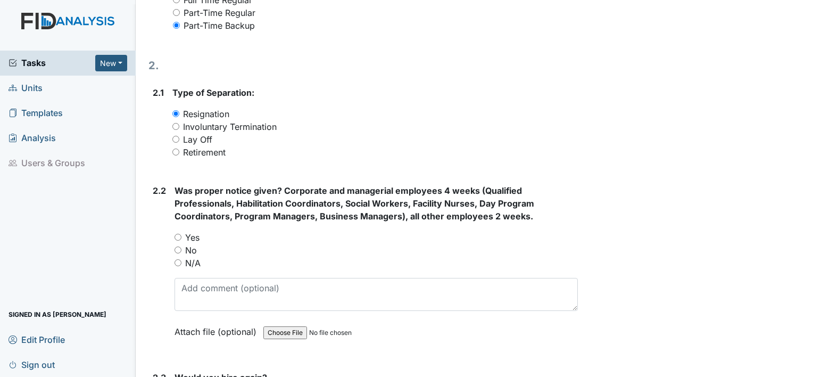
scroll to position [596, 0]
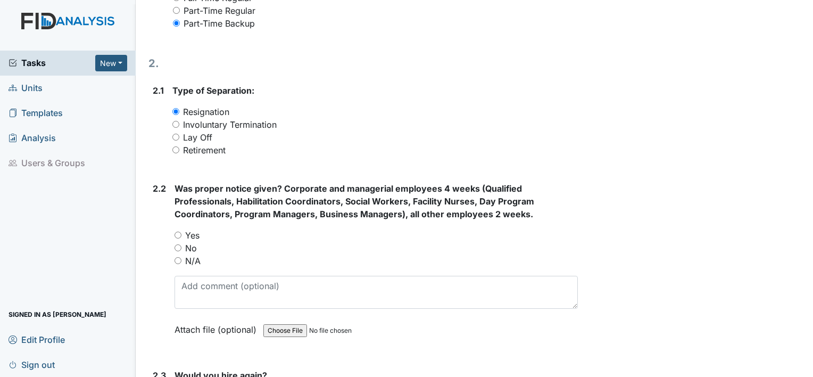
click at [177, 244] on input "No" at bounding box center [178, 247] width 7 height 7
radio input "true"
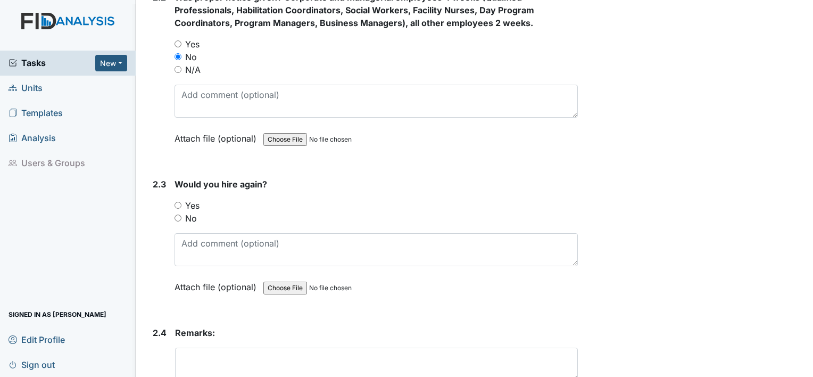
scroll to position [788, 0]
click at [177, 214] on input "No" at bounding box center [178, 217] width 7 height 7
radio input "true"
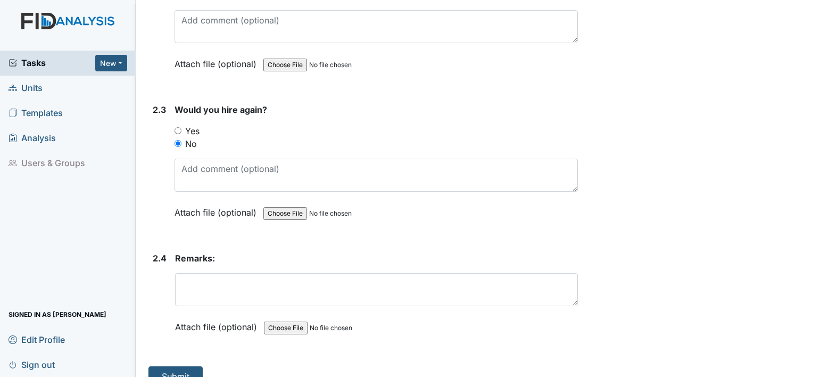
scroll to position [877, 0]
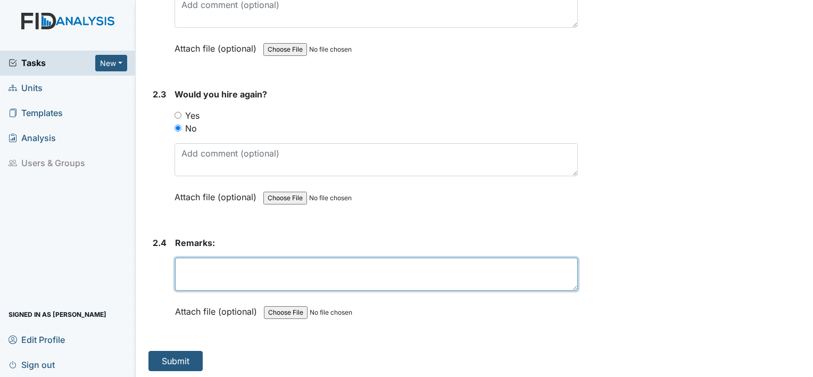
click at [190, 266] on textarea at bounding box center [376, 274] width 403 height 33
type textarea "employee would not pick up shifts when text or call"
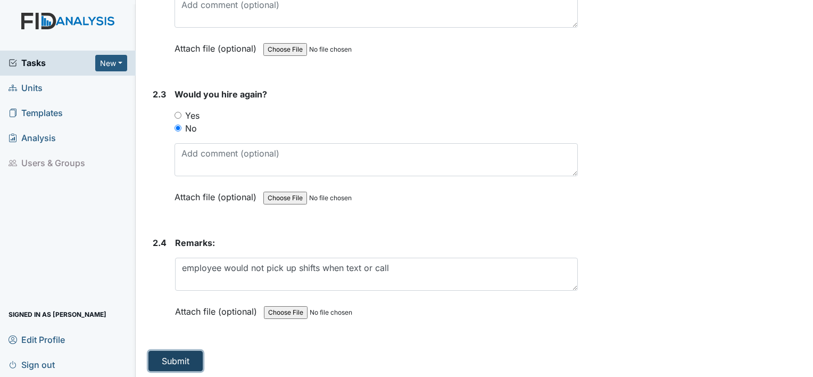
click at [176, 358] on button "Submit" at bounding box center [176, 361] width 54 height 20
click at [55, 361] on link "Sign out" at bounding box center [68, 364] width 136 height 25
